Goal: Information Seeking & Learning: Learn about a topic

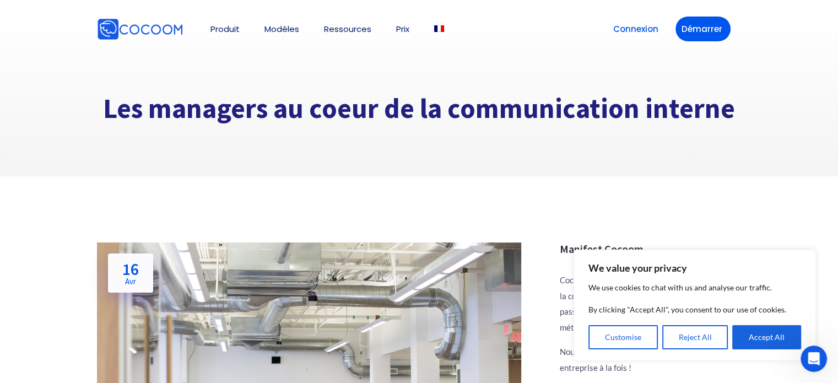
scroll to position [4, 0]
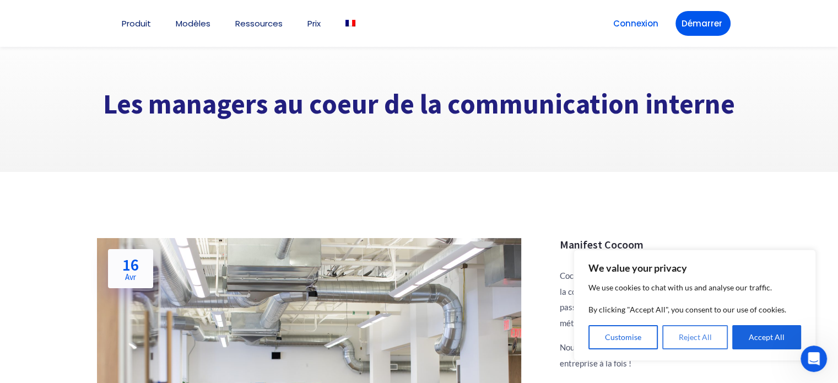
click at [689, 337] on button "Reject All" at bounding box center [695, 337] width 66 height 24
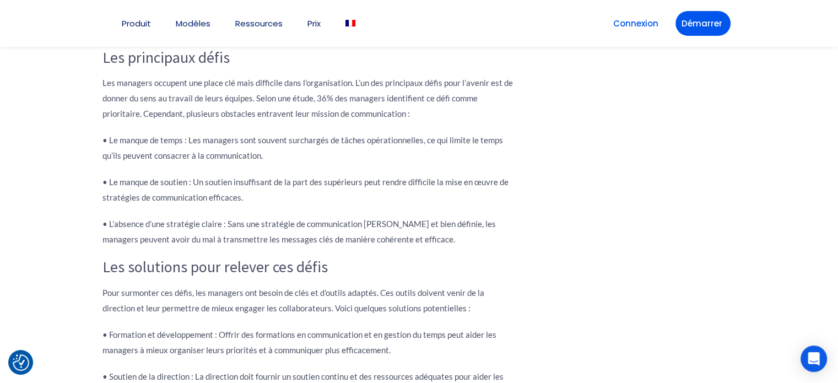
scroll to position [1616, 0]
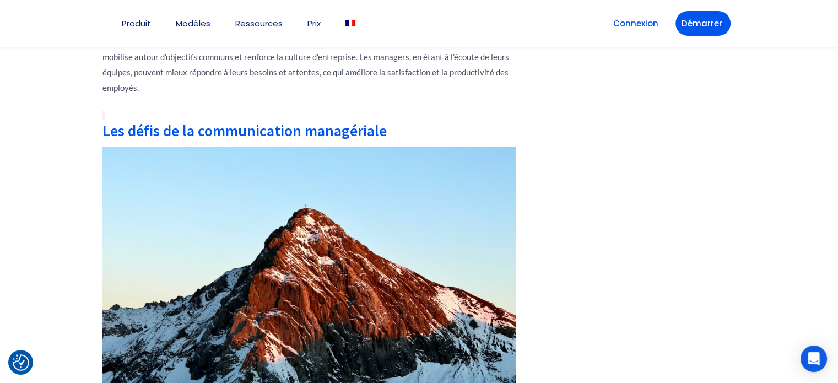
scroll to position [1202, 0]
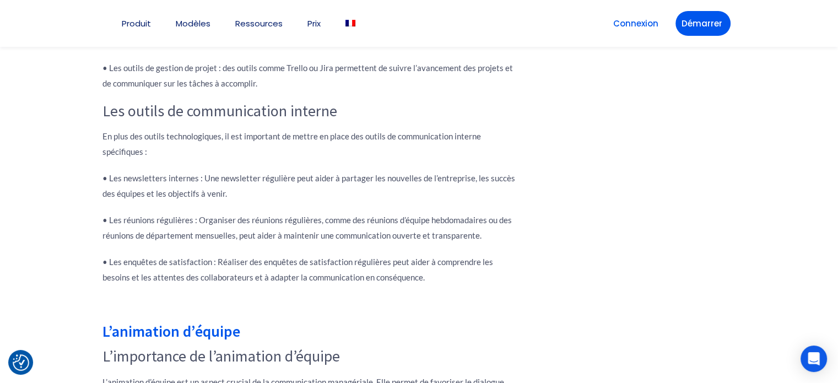
scroll to position [2231, 0]
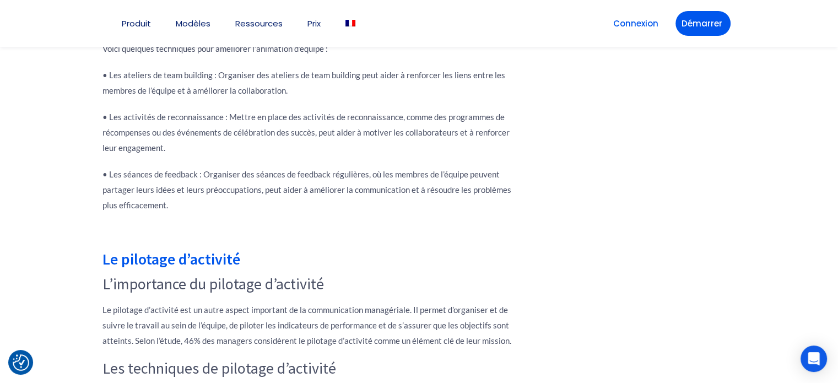
scroll to position [2681, 0]
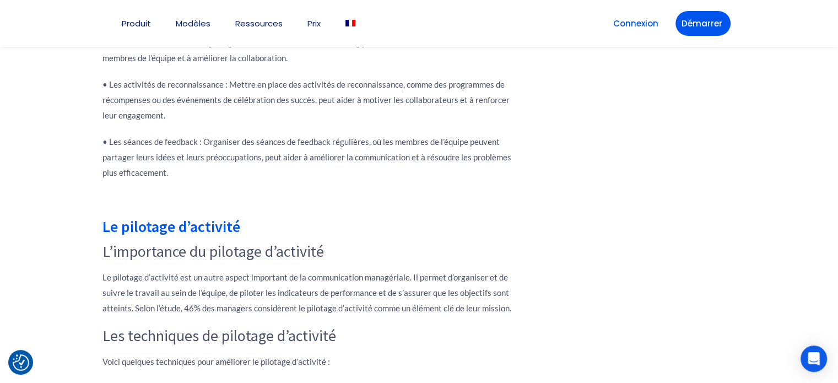
click at [548, 134] on div "Manifest Cocoom Cocoom est un éditeur de logiciel, spécialisé dans la communica…" at bounding box center [640, 250] width 220 height 5377
click at [488, 146] on p "• Les séances de feedback : Organiser des séances de feedback régulières, où le…" at bounding box center [309, 157] width 413 height 46
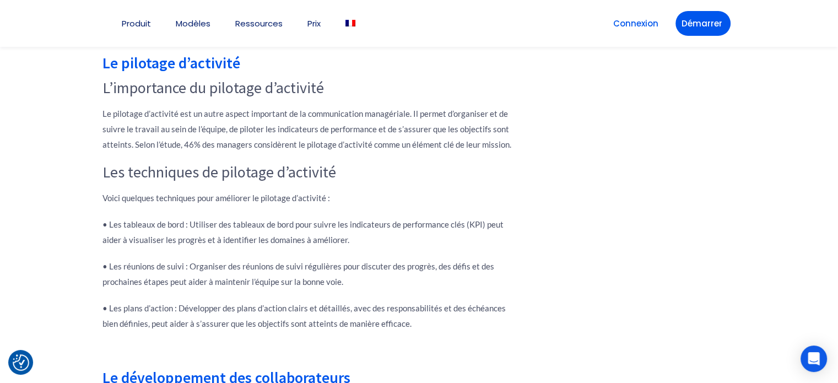
scroll to position [2846, 0]
click at [594, 247] on div "Manifest Cocoom Cocoom est un éditeur de logiciel, spécialisé dans la communica…" at bounding box center [640, 16] width 220 height 5239
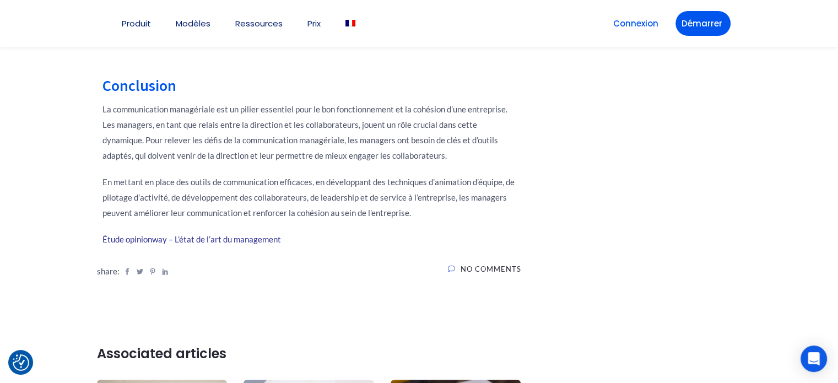
scroll to position [4539, 0]
